Goal: Information Seeking & Learning: Stay updated

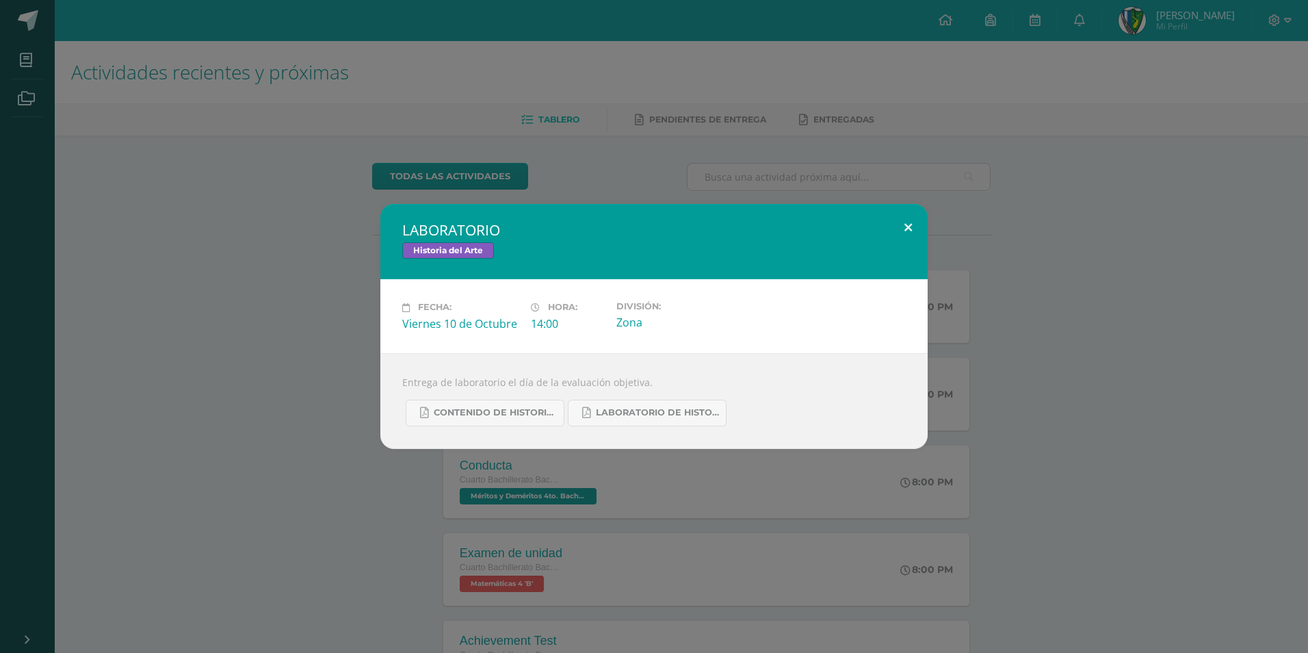
click at [900, 224] on button at bounding box center [908, 227] width 39 height 47
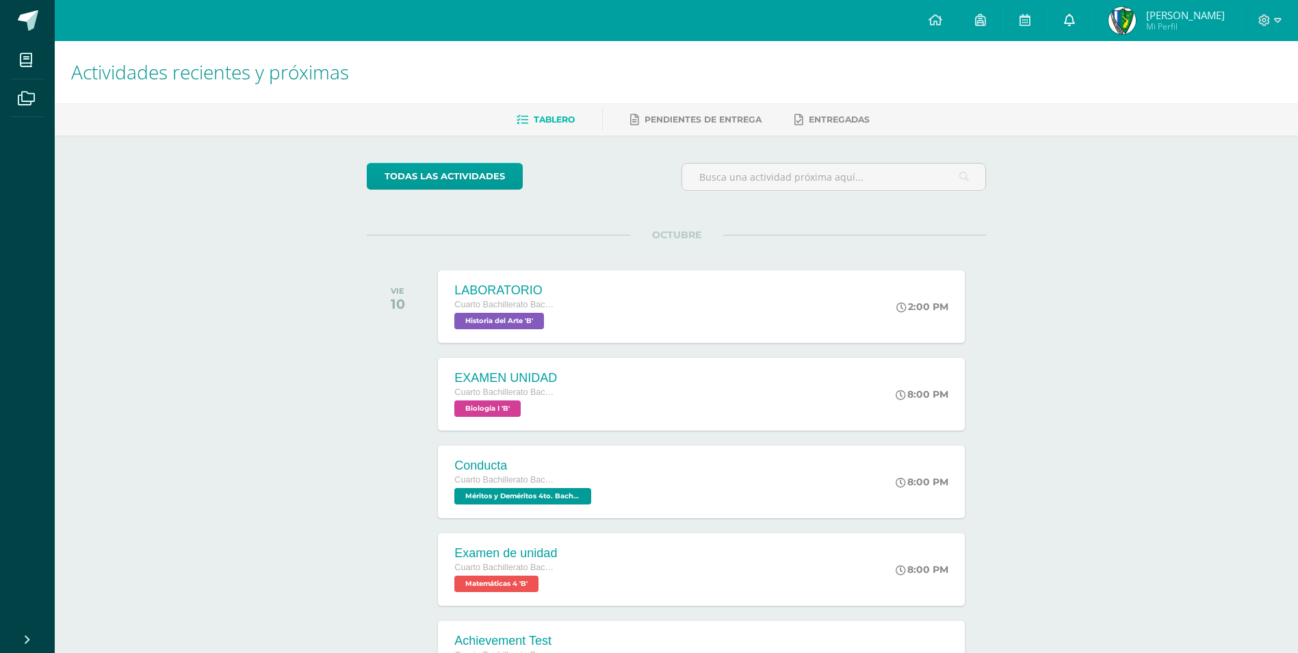
click at [1091, 26] on link at bounding box center [1069, 20] width 44 height 41
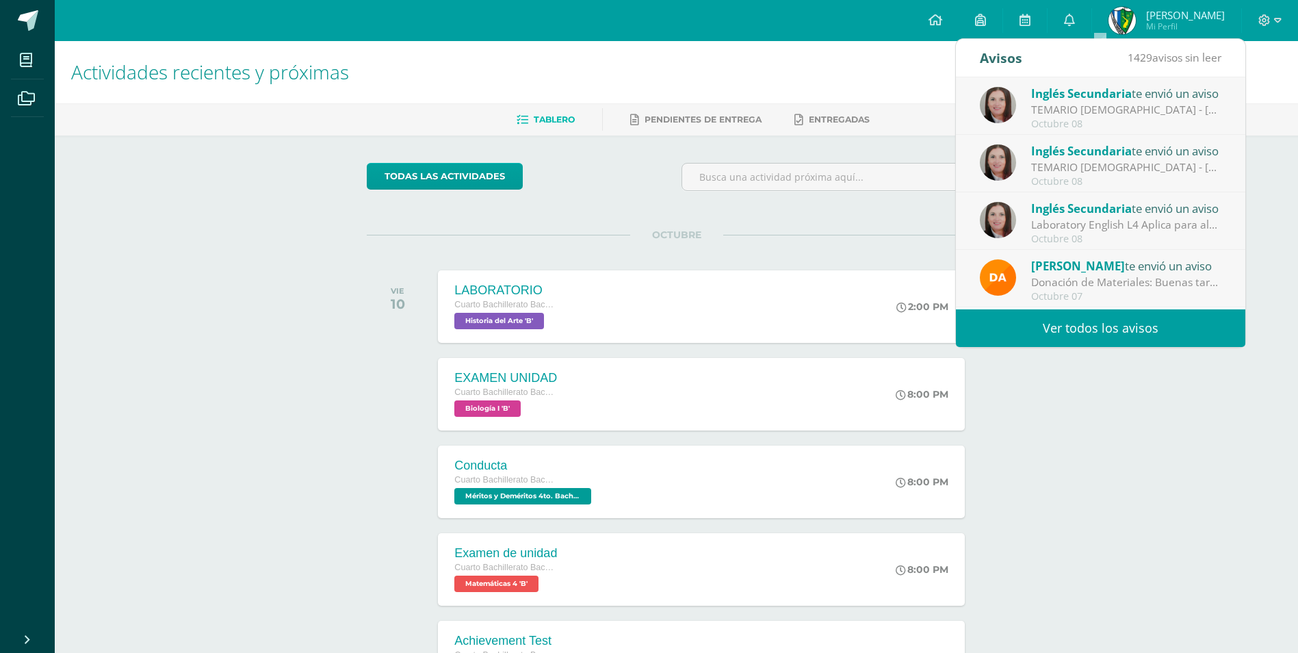
click at [1081, 330] on link "Ver todos los avisos" at bounding box center [1100, 328] width 289 height 38
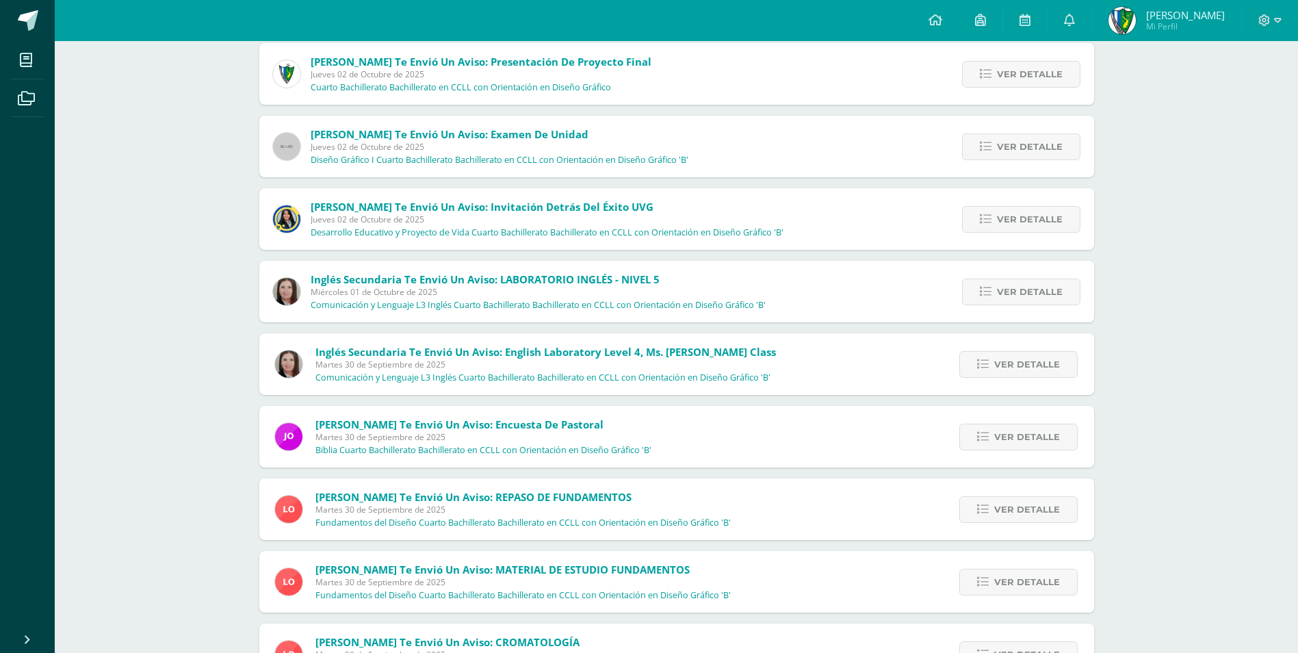
scroll to position [619, 0]
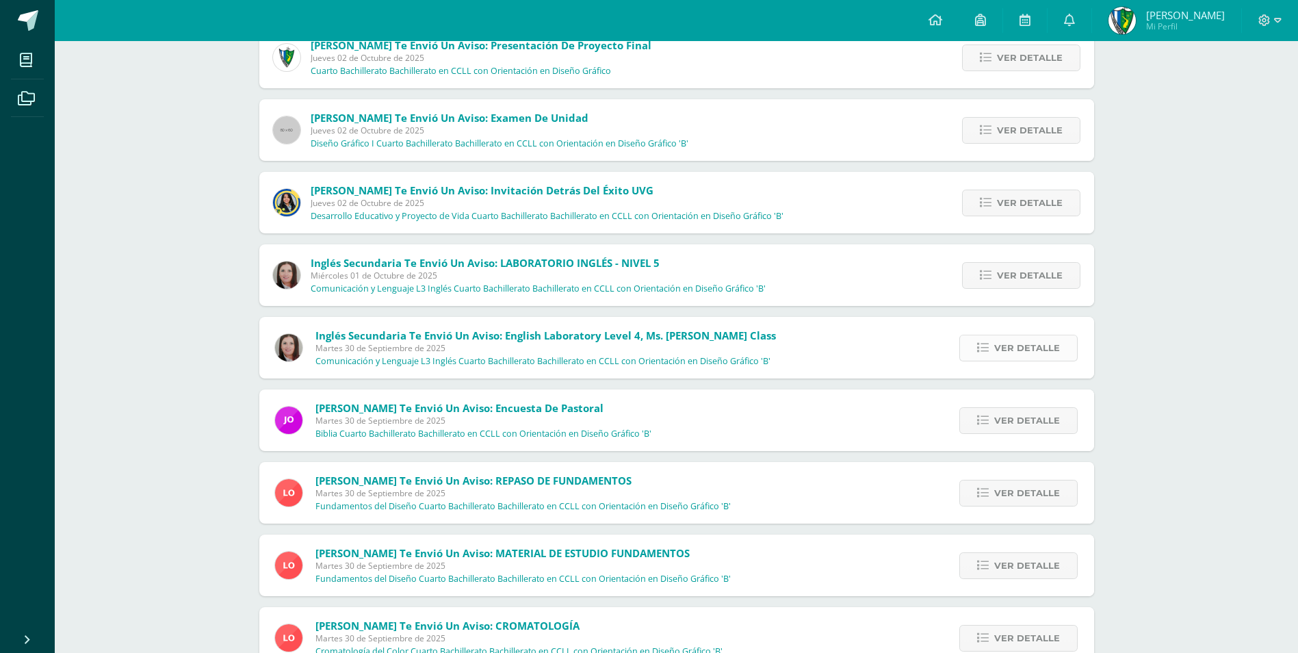
click at [1004, 350] on span "Ver detalle" at bounding box center [1027, 347] width 66 height 25
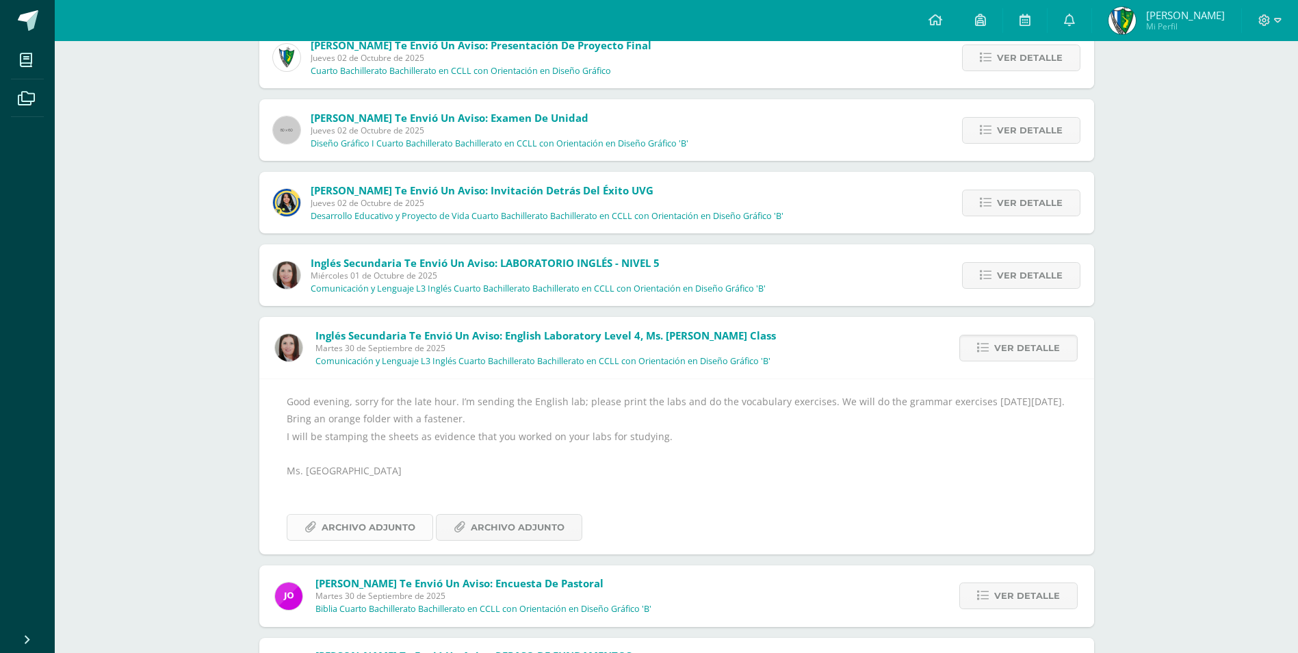
click at [386, 533] on span "Archivo Adjunto" at bounding box center [369, 526] width 94 height 25
click at [540, 532] on span "Archivo Adjunto" at bounding box center [518, 526] width 94 height 25
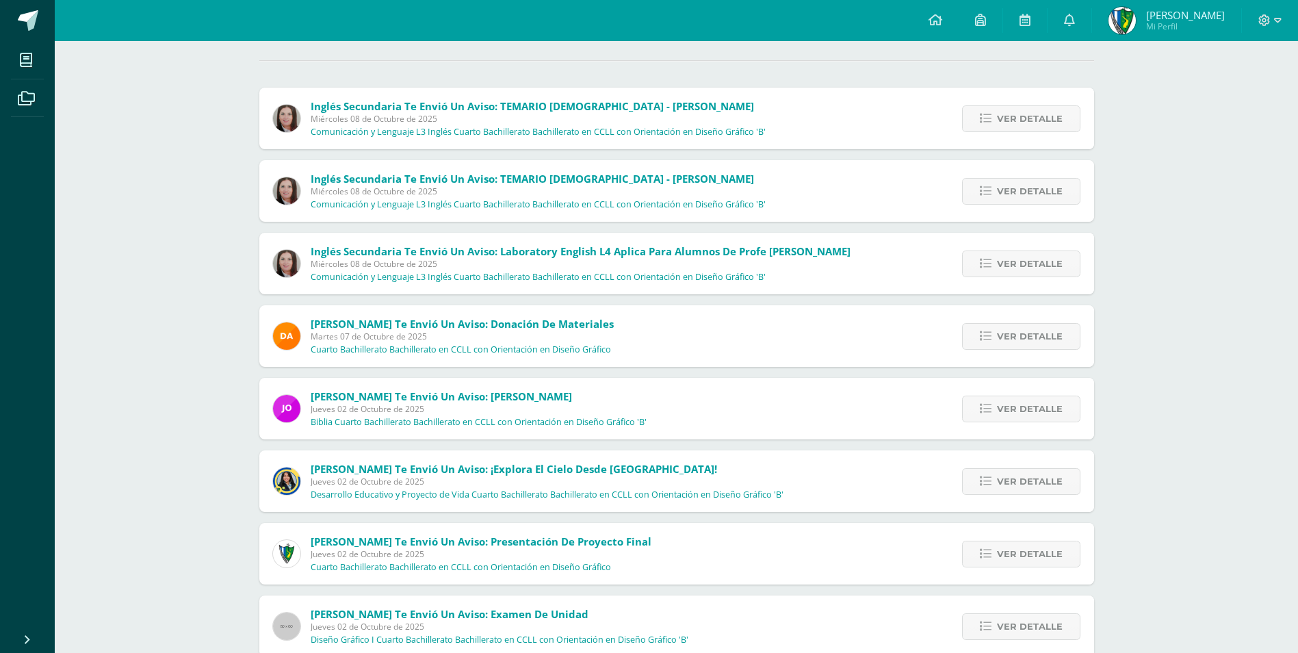
scroll to position [0, 0]
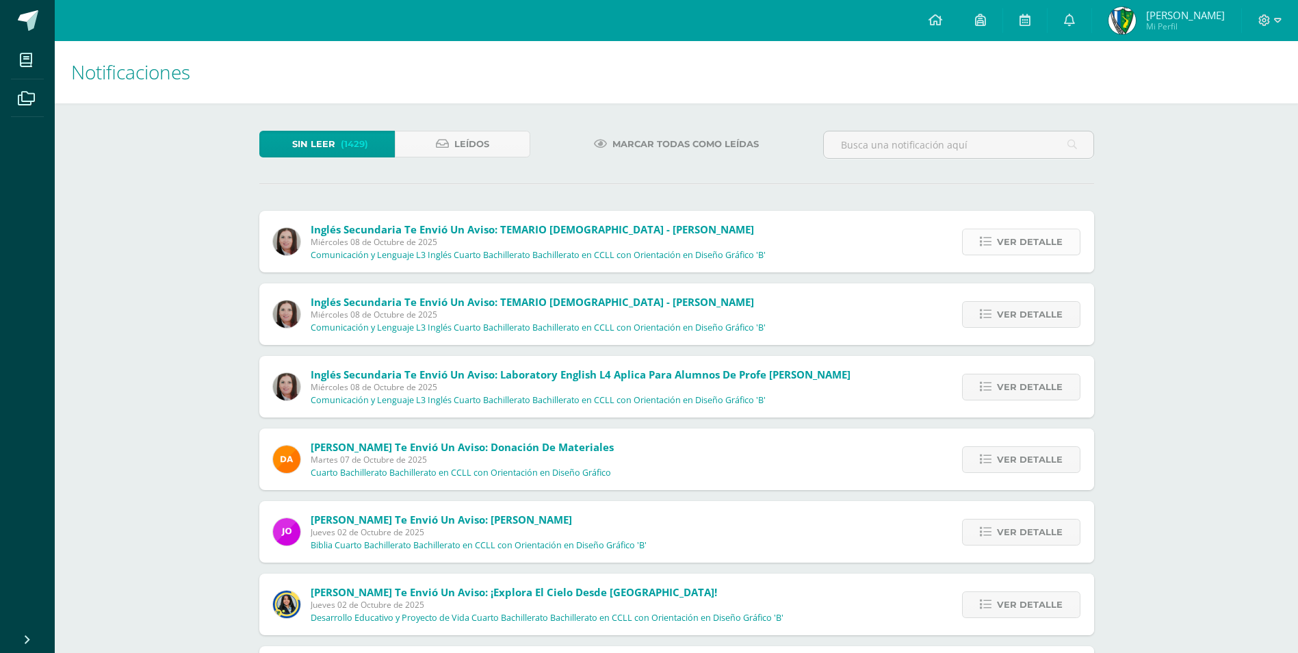
click at [1004, 246] on span "Ver detalle" at bounding box center [1030, 241] width 66 height 25
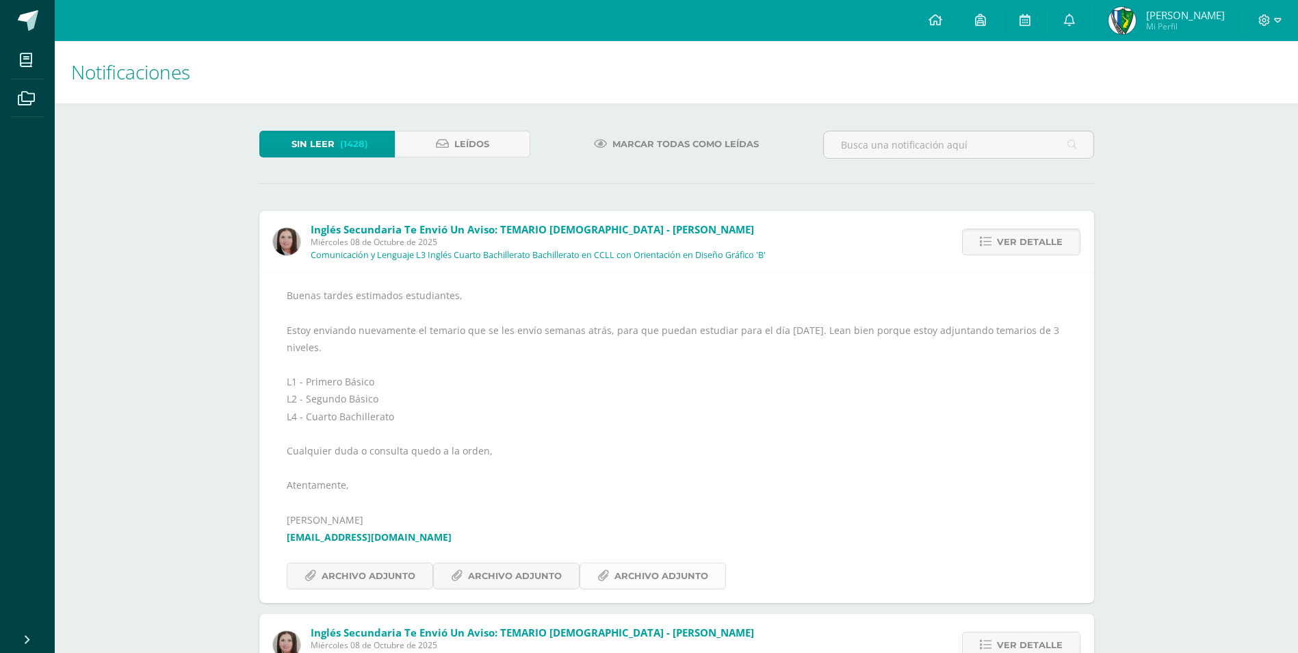
click at [657, 573] on span "Archivo Adjunto" at bounding box center [661, 575] width 94 height 25
click at [547, 579] on span "Archivo Adjunto" at bounding box center [515, 575] width 94 height 25
click at [369, 575] on span "Archivo Adjunto" at bounding box center [369, 575] width 94 height 25
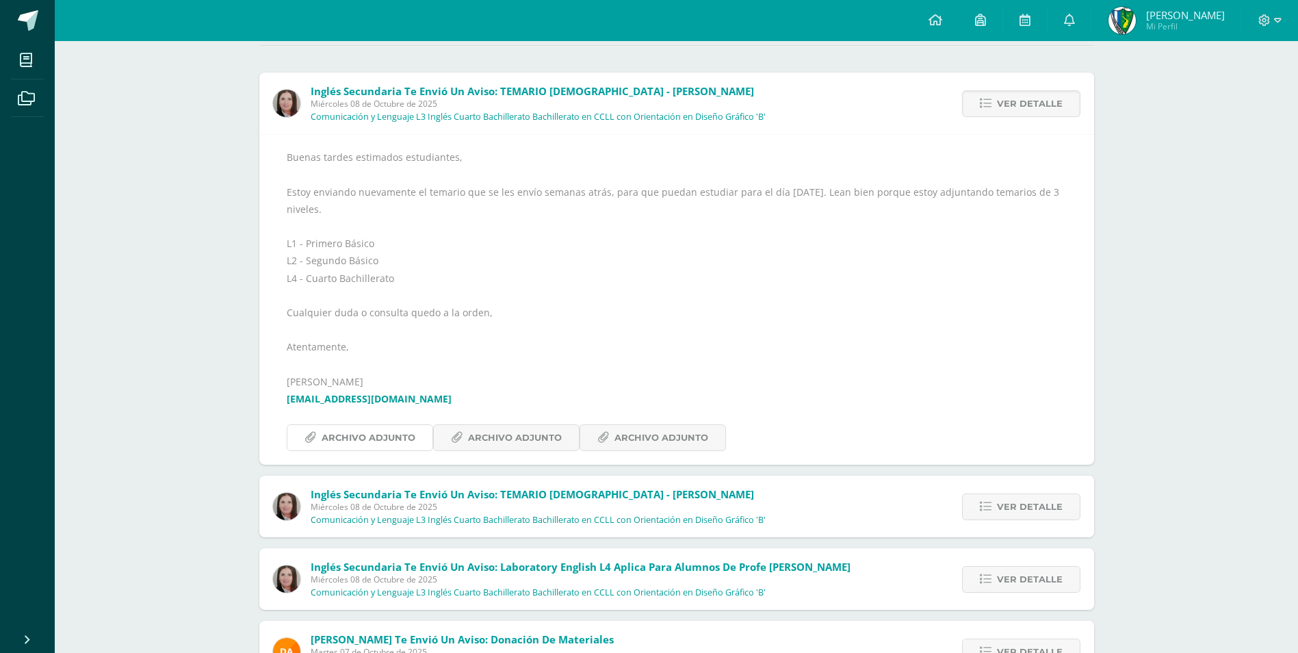
scroll to position [274, 0]
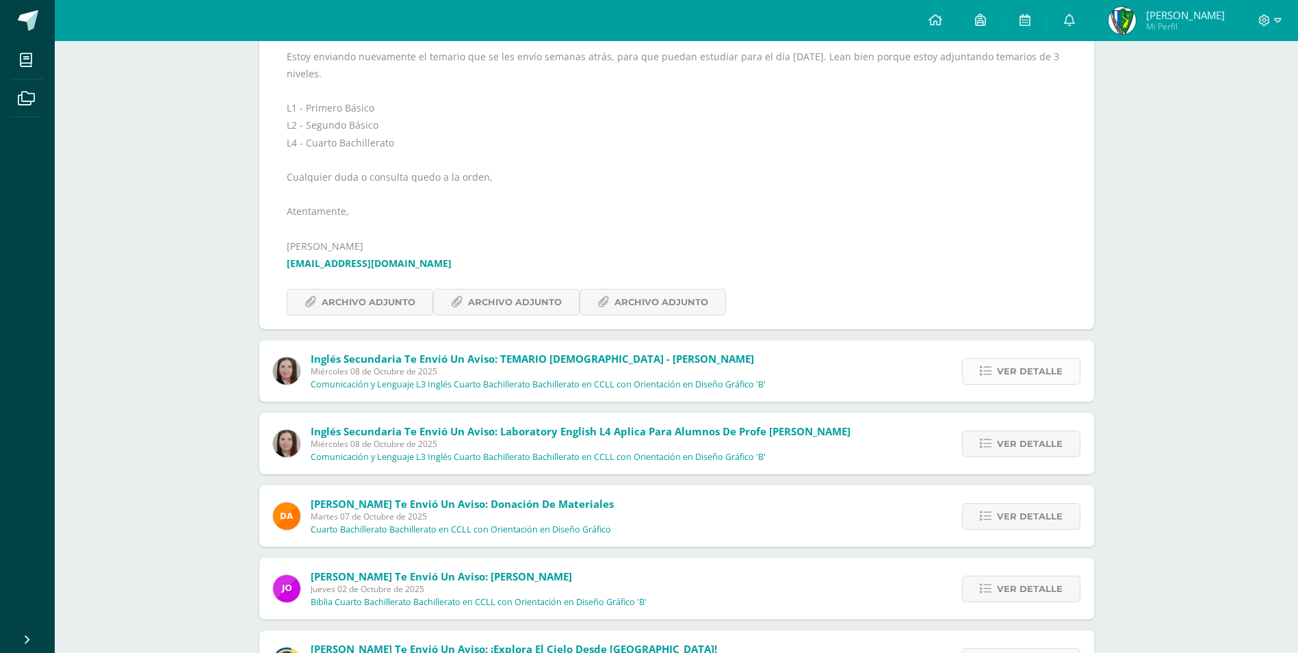
click at [969, 361] on link "Ver detalle" at bounding box center [1021, 371] width 118 height 27
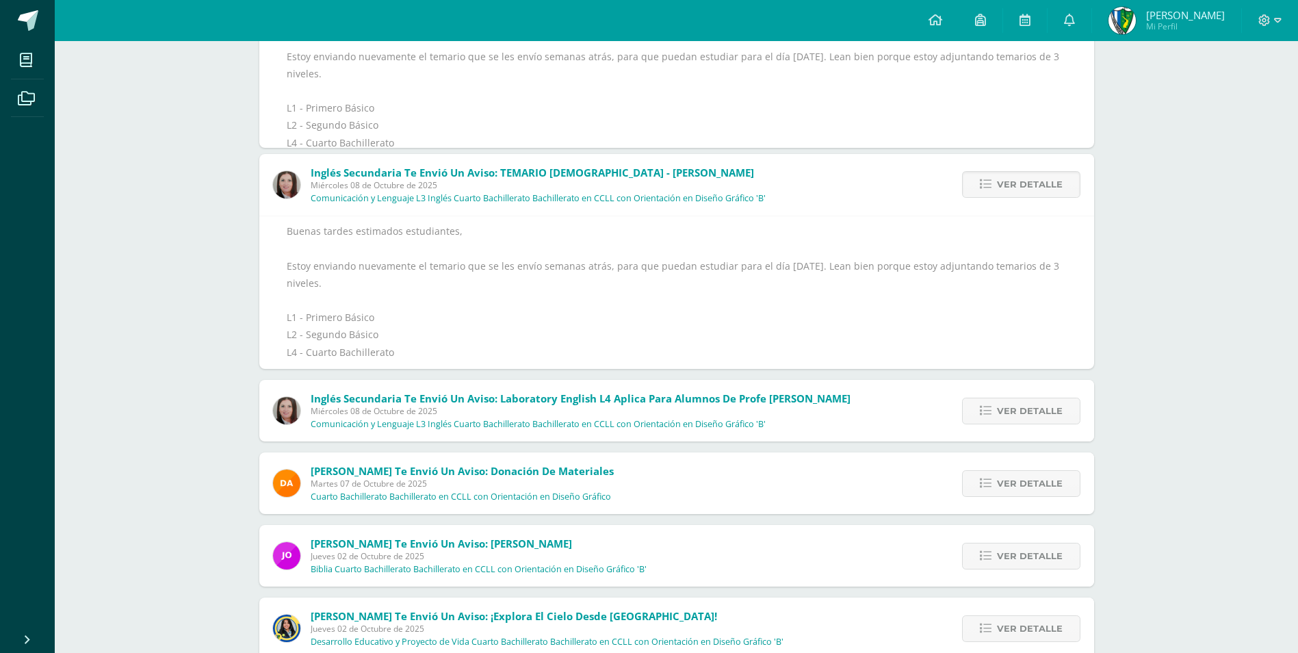
scroll to position [212, 0]
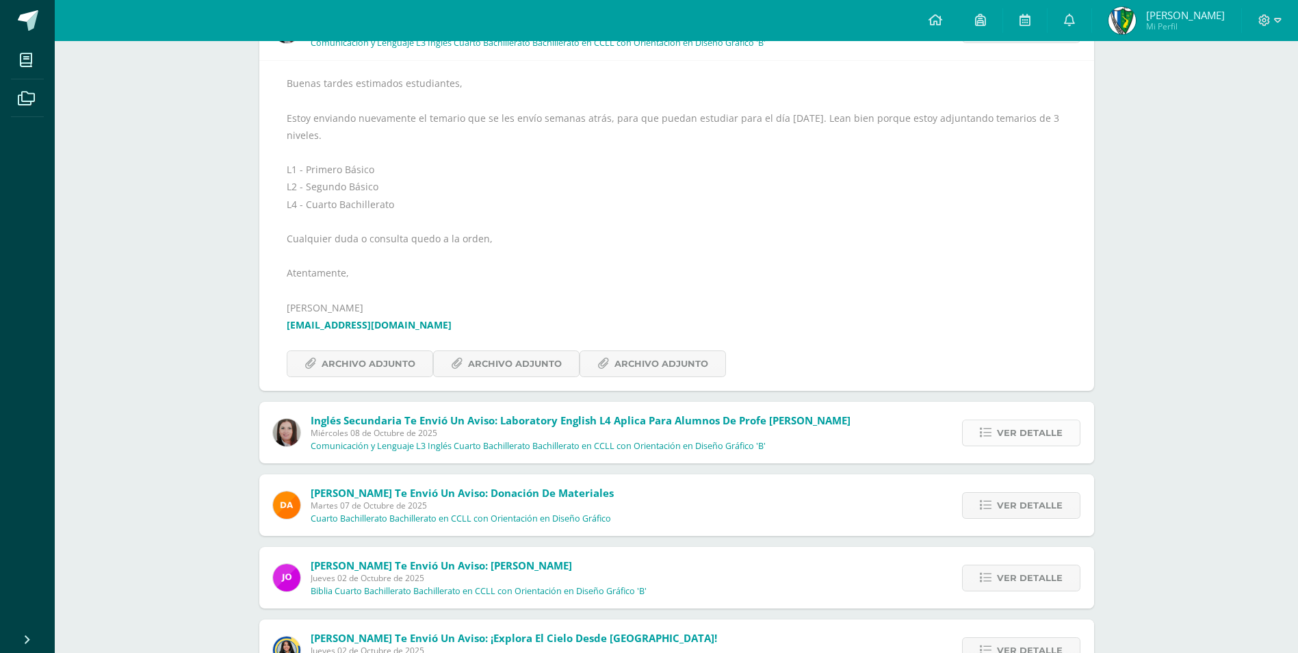
click at [1012, 434] on span "Ver detalle" at bounding box center [1030, 432] width 66 height 25
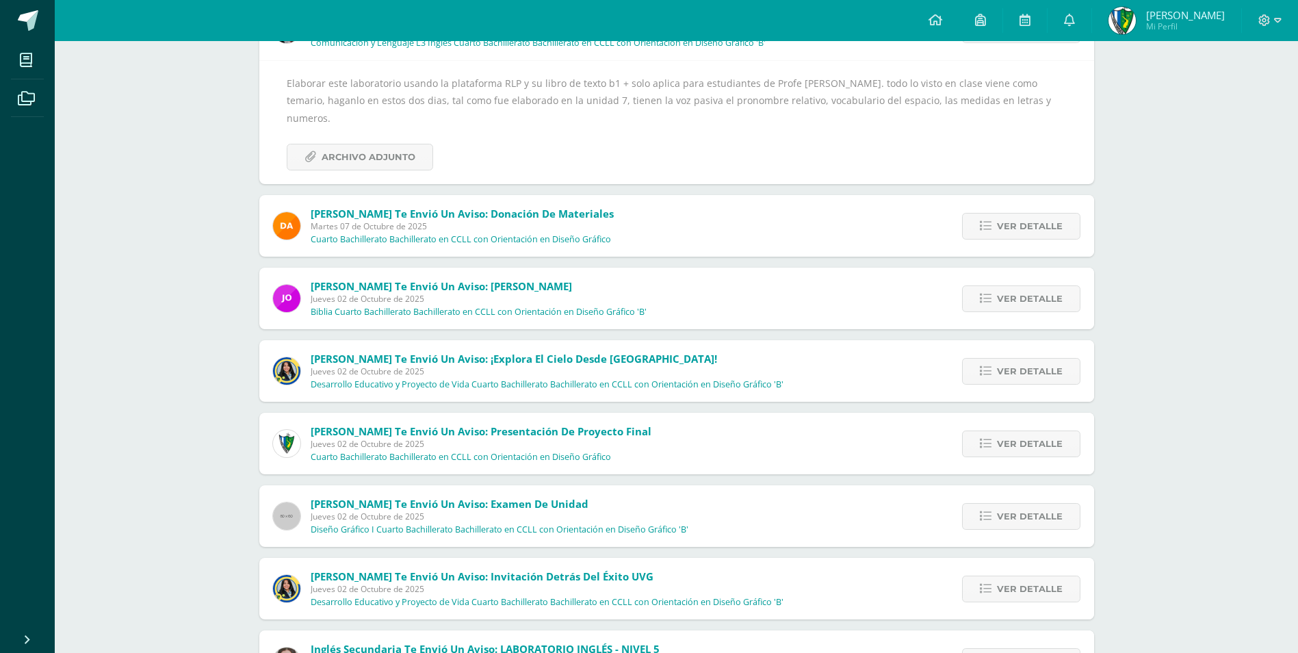
scroll to position [150, 0]
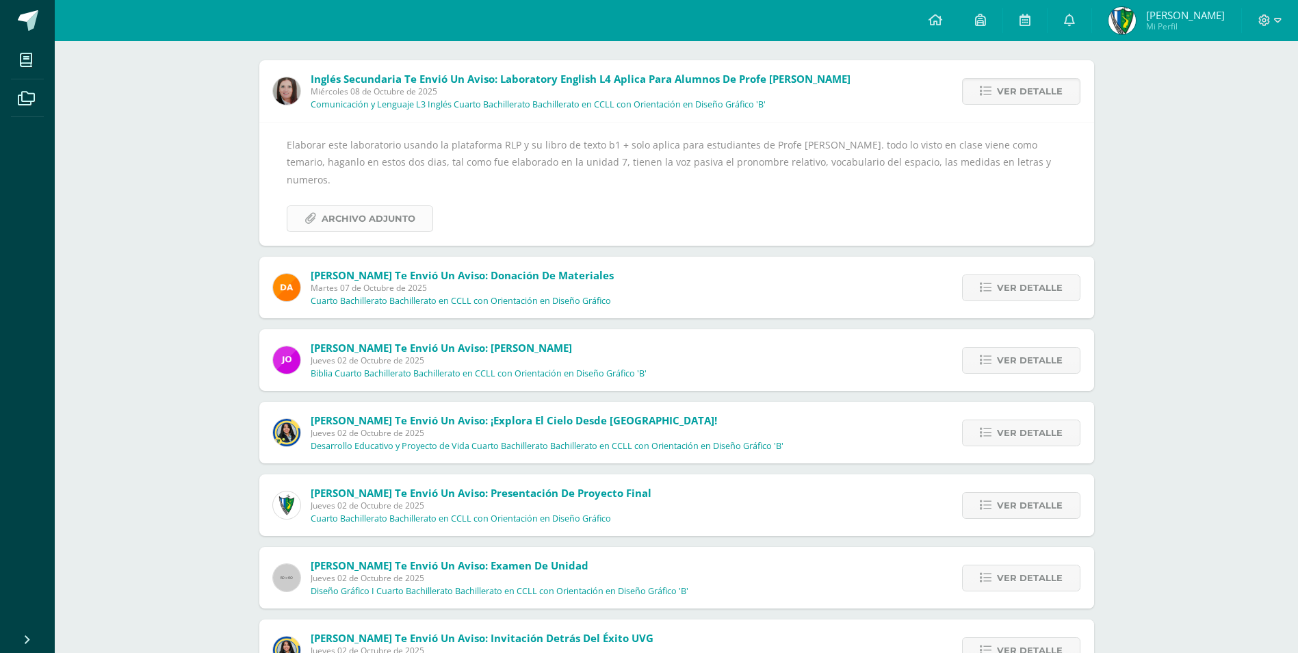
click at [352, 209] on span "Archivo Adjunto" at bounding box center [369, 218] width 94 height 25
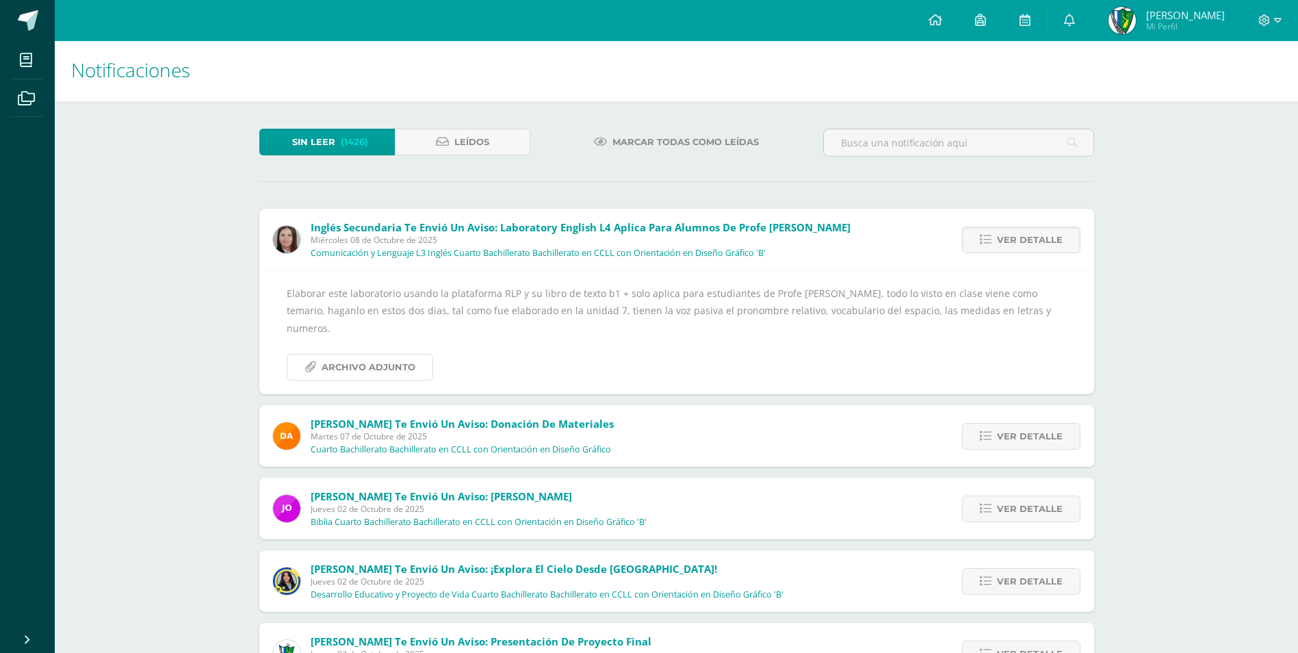
scroll to position [0, 0]
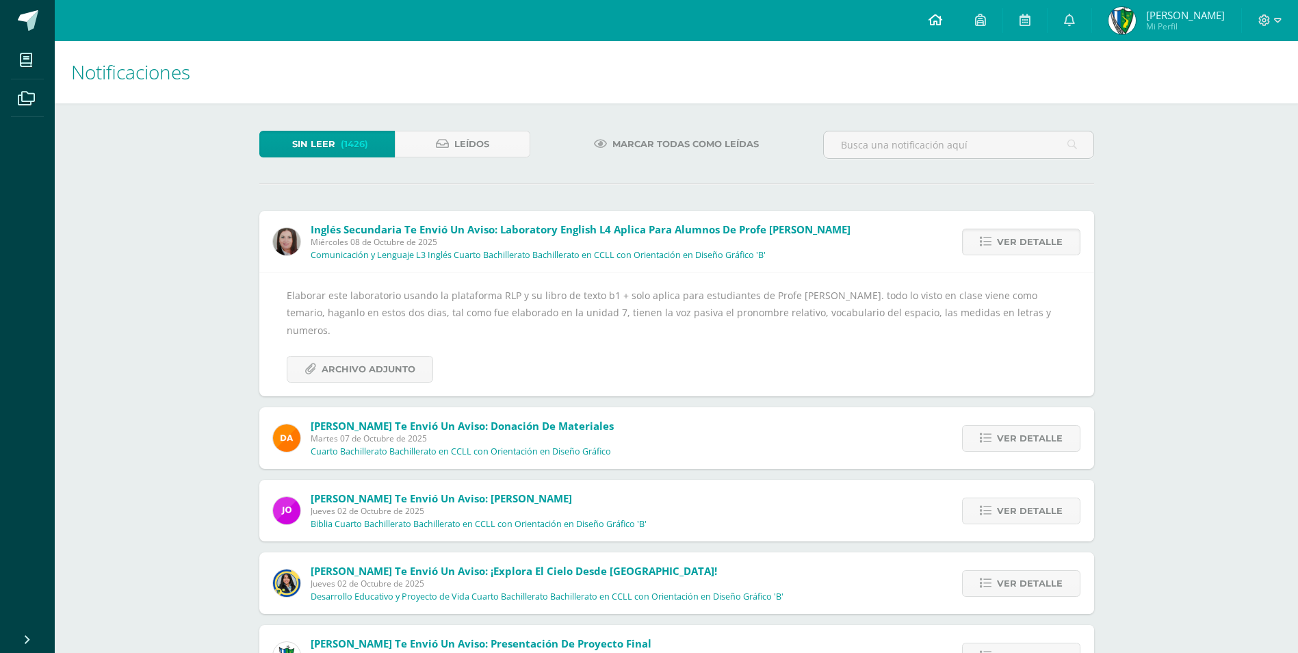
click at [958, 24] on link at bounding box center [935, 20] width 47 height 41
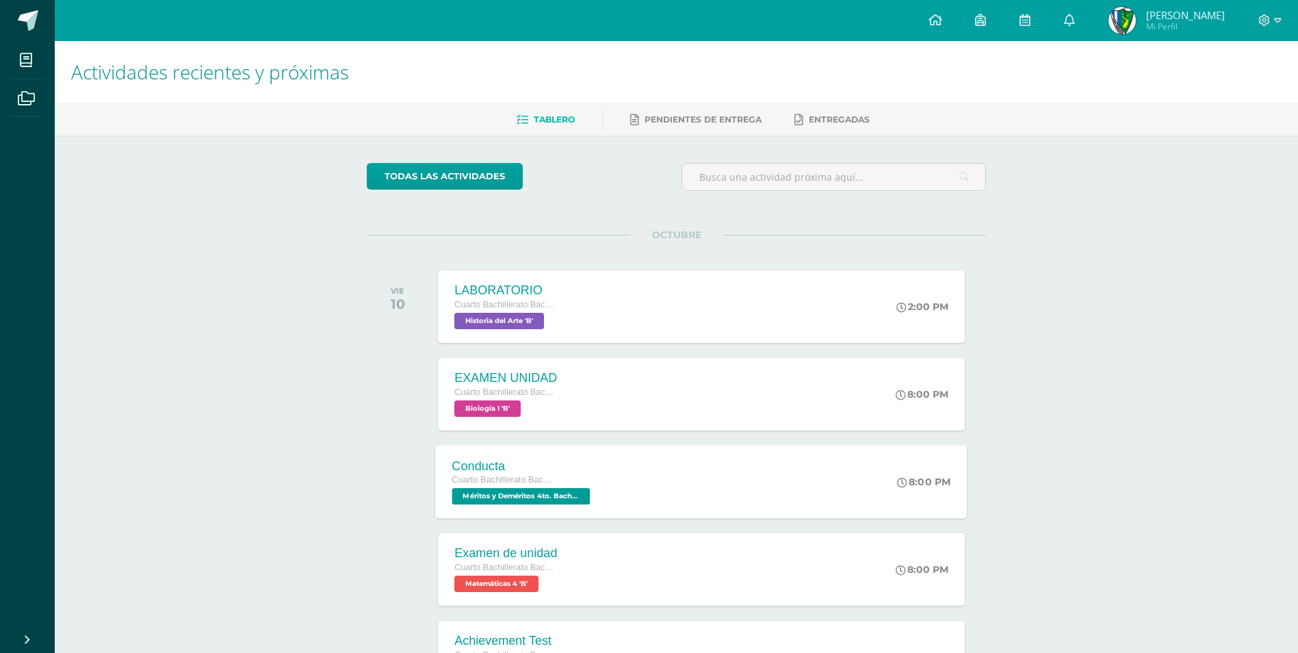
click at [588, 476] on div "Cuarto Bachillerato Bachillerato en CCLL con Orientación en Diseño Gráfico" at bounding box center [523, 480] width 142 height 15
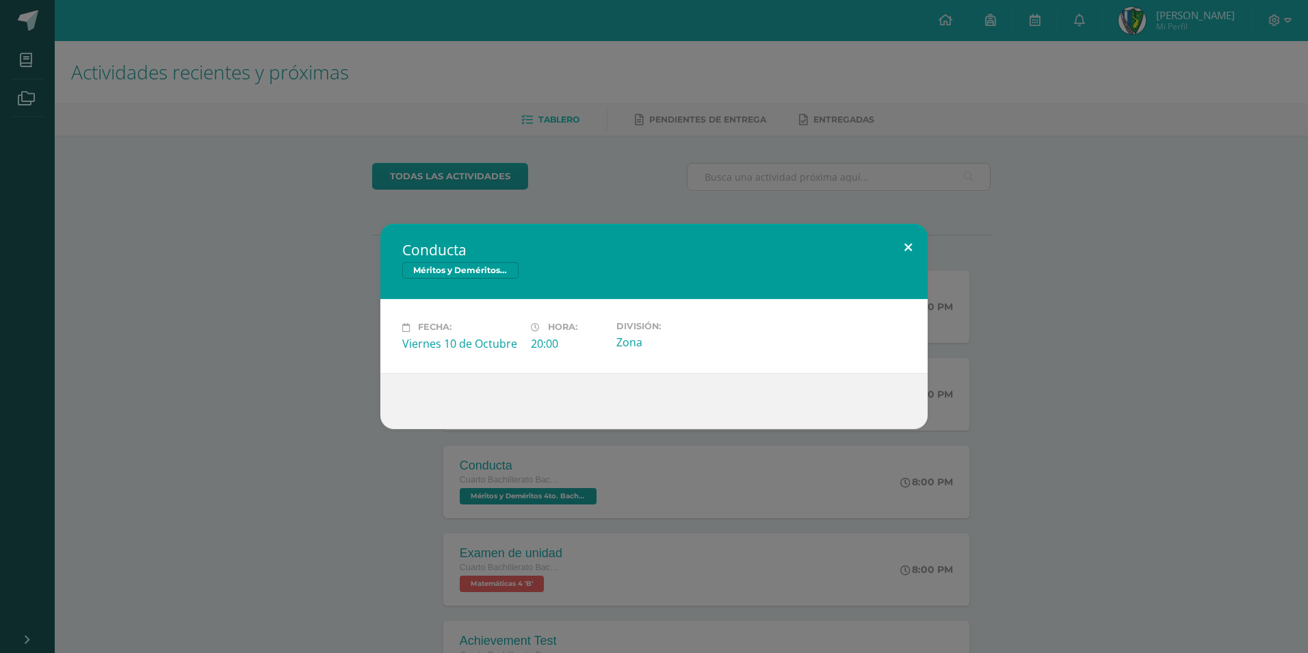
click at [902, 233] on button at bounding box center [908, 247] width 39 height 47
